Goal: Find specific page/section: Find specific page/section

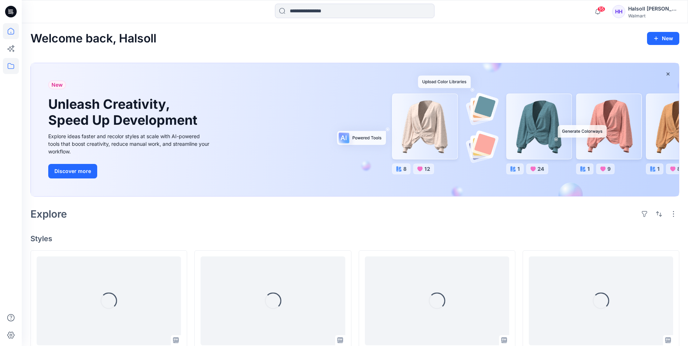
click at [7, 67] on icon at bounding box center [11, 66] width 16 height 16
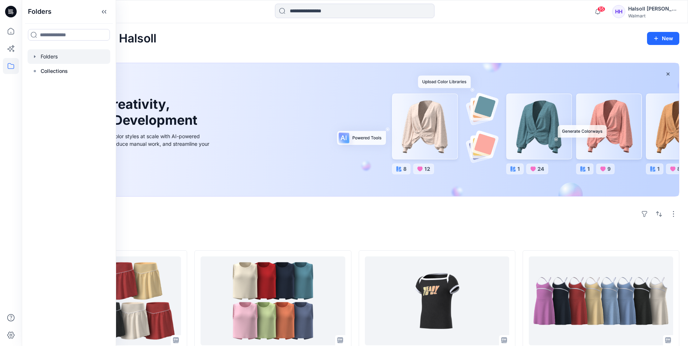
click at [69, 60] on div at bounding box center [69, 56] width 83 height 15
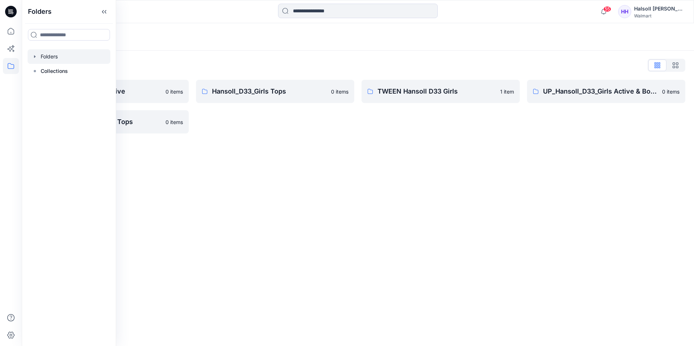
click at [349, 170] on div "Folders Folders List Hansoll_D33_Girls Active 0 items UP_Hansoll_D33_Girls Tops…" at bounding box center [358, 184] width 672 height 323
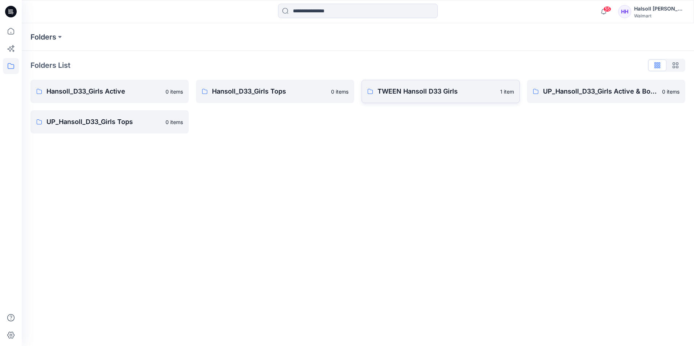
click at [423, 93] on p "TWEEN Hansoll D33 Girls" at bounding box center [436, 91] width 118 height 10
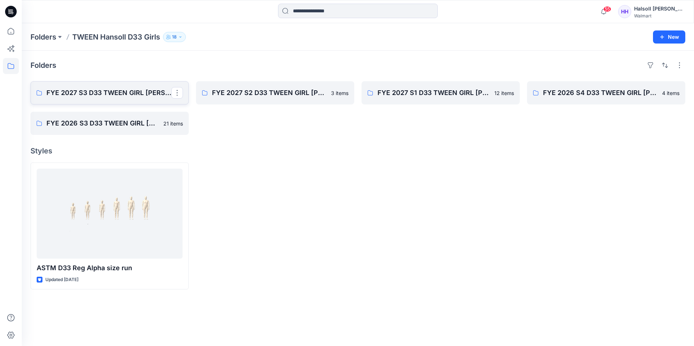
click at [139, 98] on link "FYE 2027 S3 D33 TWEEN GIRL [PERSON_NAME]" at bounding box center [109, 92] width 158 height 23
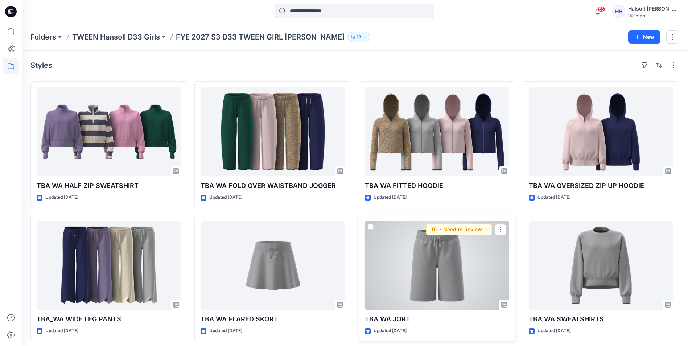
click at [450, 275] on div at bounding box center [437, 265] width 144 height 89
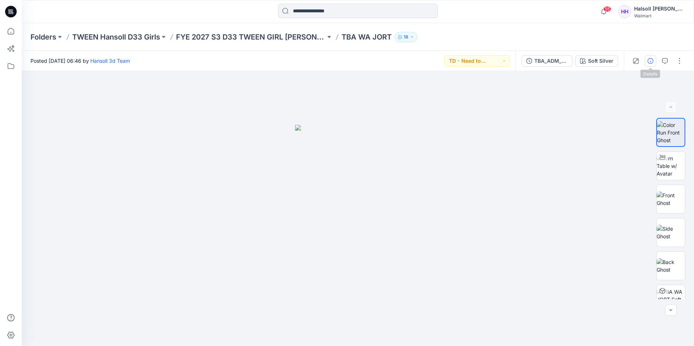
click at [651, 63] on icon "button" at bounding box center [650, 61] width 6 height 6
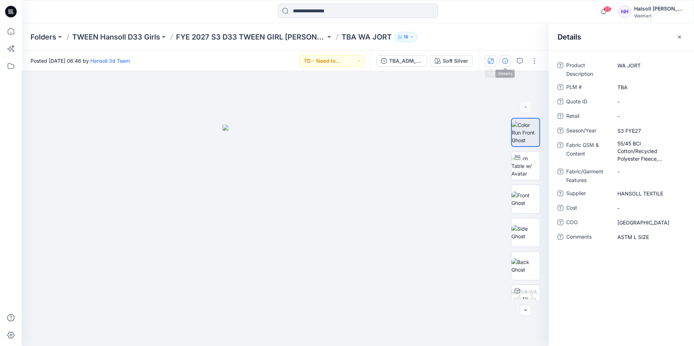
click at [487, 58] on button "button" at bounding box center [491, 61] width 12 height 12
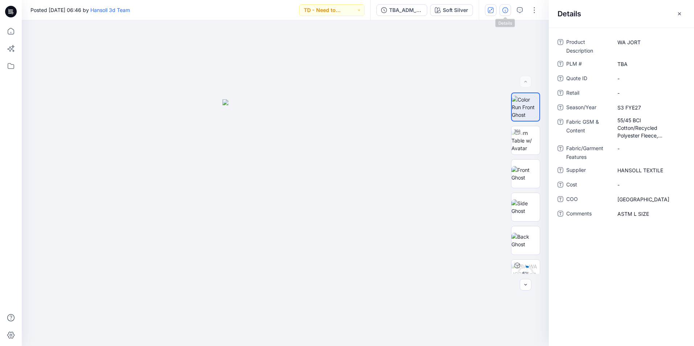
click at [493, 13] on icon "button" at bounding box center [491, 10] width 6 height 6
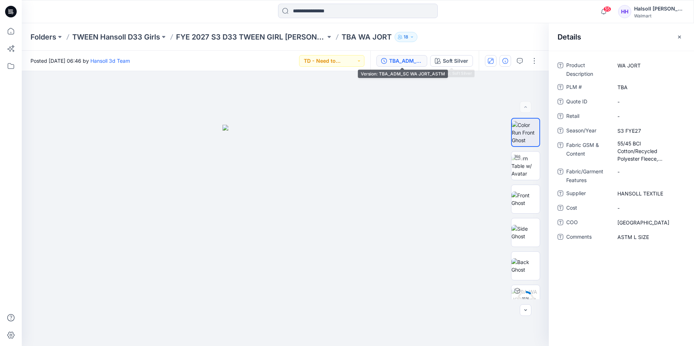
click at [391, 60] on div "TBA_ADM_SC WA JORT_ASTM" at bounding box center [405, 61] width 33 height 8
